Goal: Information Seeking & Learning: Find specific page/section

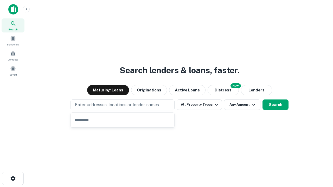
type input "**********"
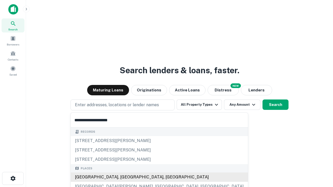
click at [124, 177] on div "[GEOGRAPHIC_DATA], [GEOGRAPHIC_DATA], [GEOGRAPHIC_DATA]" at bounding box center [159, 177] width 177 height 9
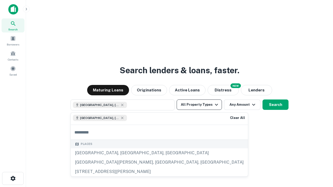
click at [199, 105] on button "All Property Types" at bounding box center [198, 105] width 45 height 10
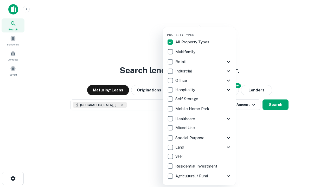
click at [203, 31] on button "button" at bounding box center [203, 31] width 73 height 0
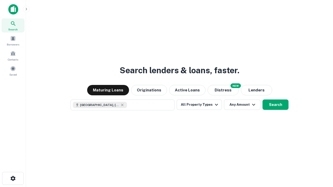
scroll to position [8, 0]
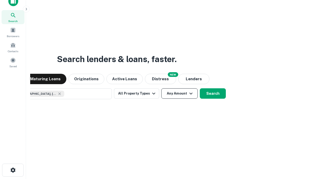
click at [161, 88] on button "Any Amount" at bounding box center [179, 93] width 36 height 10
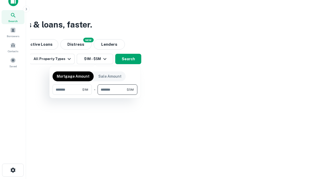
type input "*******"
click at [95, 95] on button "button" at bounding box center [95, 95] width 85 height 0
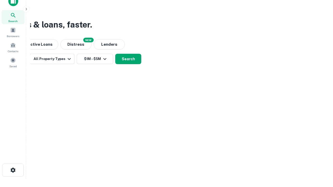
scroll to position [8, 0]
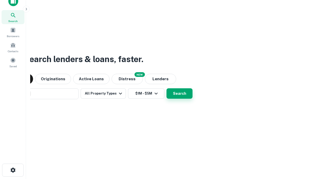
click at [166, 88] on button "Search" at bounding box center [179, 93] width 26 height 10
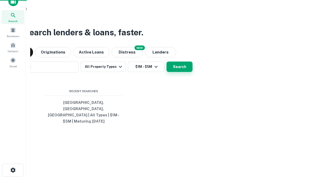
scroll to position [17, 147]
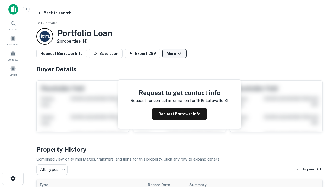
click at [174, 54] on button "More" at bounding box center [174, 53] width 24 height 9
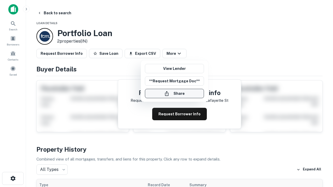
click at [174, 94] on button "Share" at bounding box center [174, 93] width 59 height 9
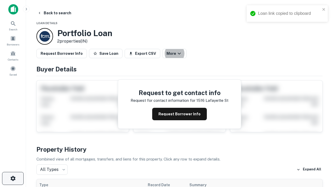
click at [13, 179] on icon "button" at bounding box center [13, 178] width 6 height 6
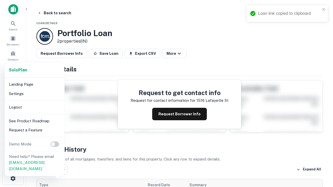
click at [34, 107] on li "Logout" at bounding box center [35, 107] width 56 height 9
